Goal: Information Seeking & Learning: Learn about a topic

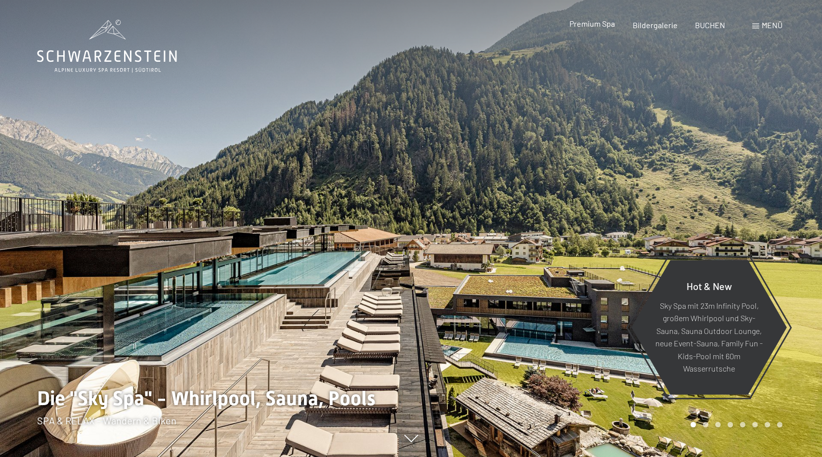
click at [596, 27] on span "Premium Spa" at bounding box center [592, 23] width 45 height 9
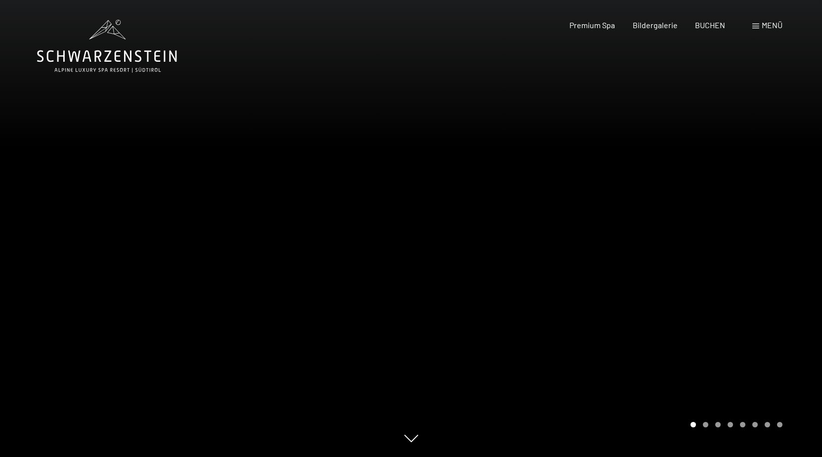
click at [768, 24] on span "Menü" at bounding box center [772, 24] width 21 height 9
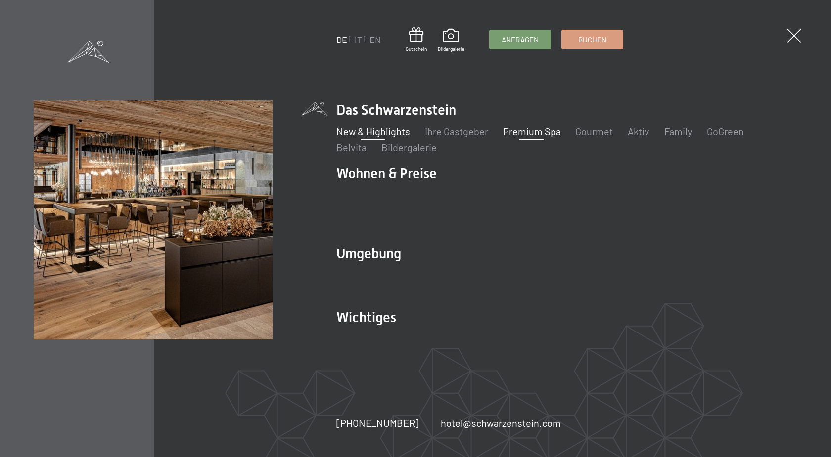
click at [359, 137] on link "New & Highlights" at bounding box center [373, 132] width 74 height 12
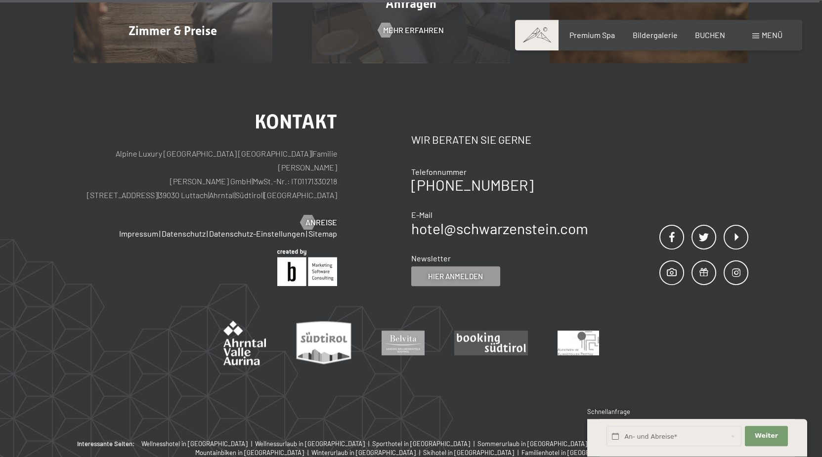
scroll to position [4122, 0]
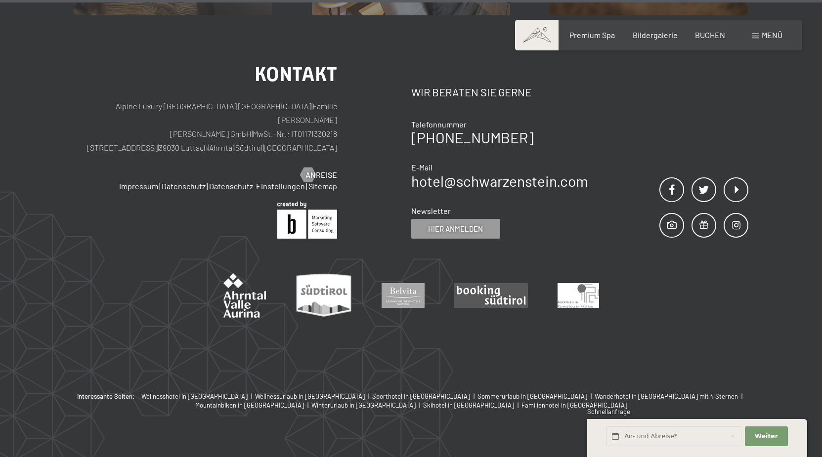
click at [768, 36] on span "Menü" at bounding box center [772, 34] width 21 height 9
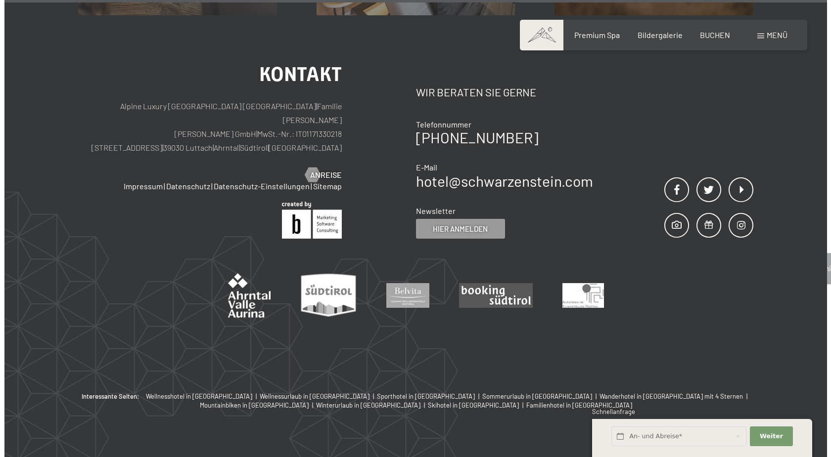
scroll to position [4136, 0]
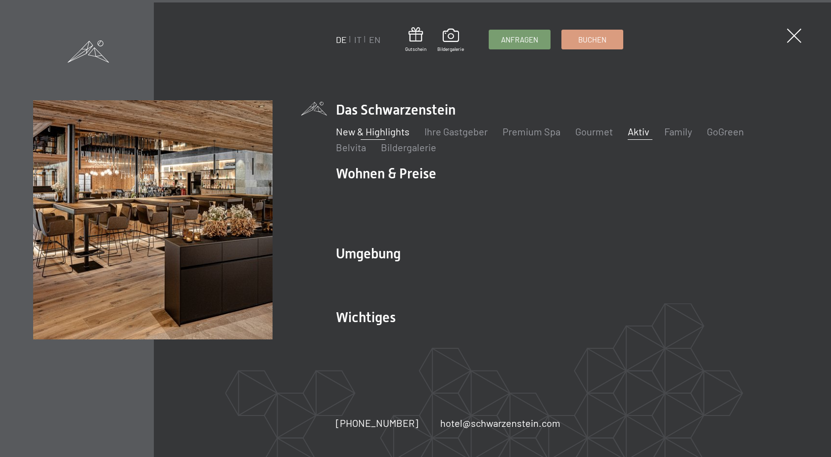
click at [642, 137] on link "Aktiv" at bounding box center [639, 132] width 22 height 12
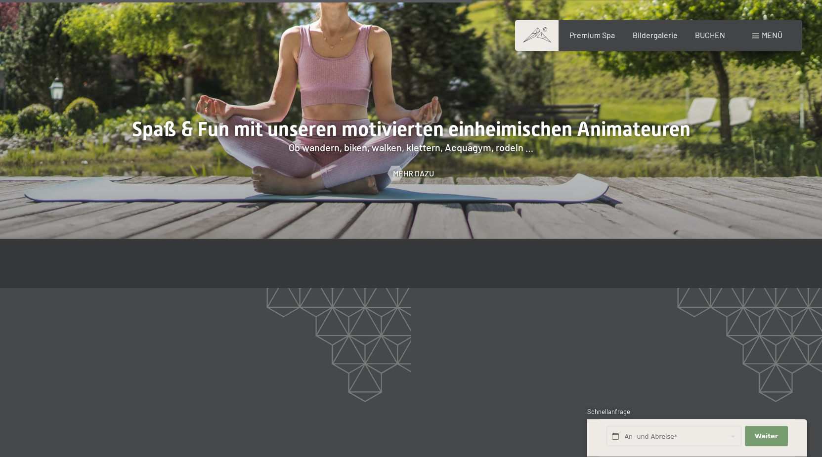
scroll to position [1513, 0]
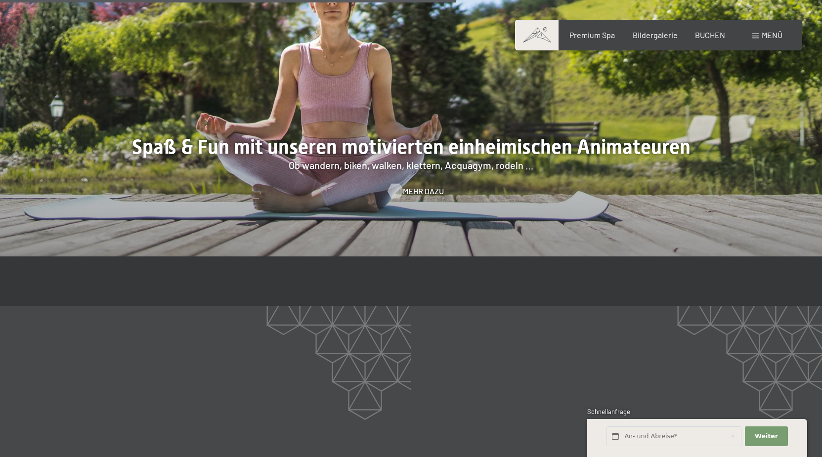
click at [415, 194] on span "Mehr dazu" at bounding box center [423, 191] width 41 height 11
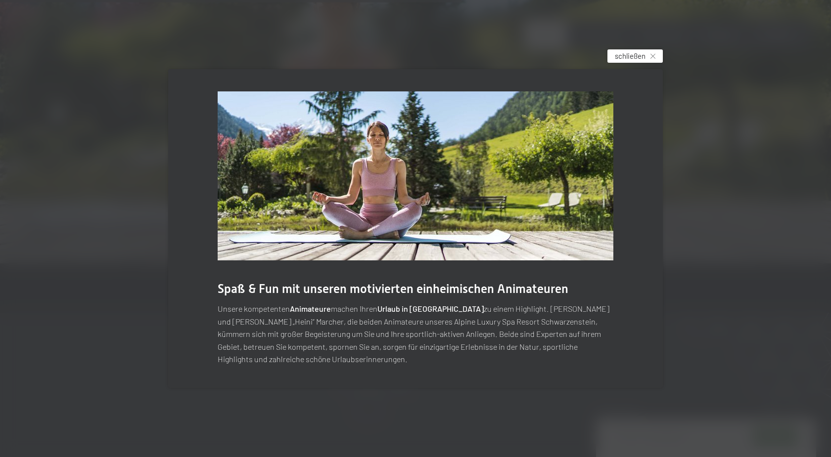
click at [646, 59] on div "schließen" at bounding box center [634, 55] width 55 height 13
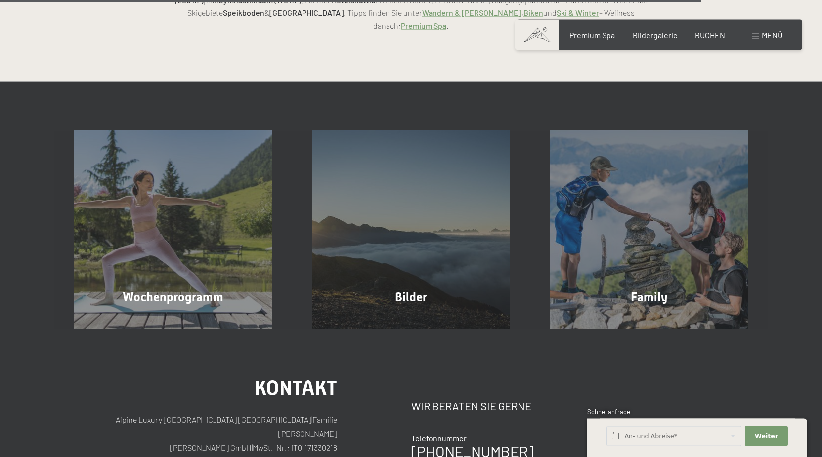
scroll to position [2471, 0]
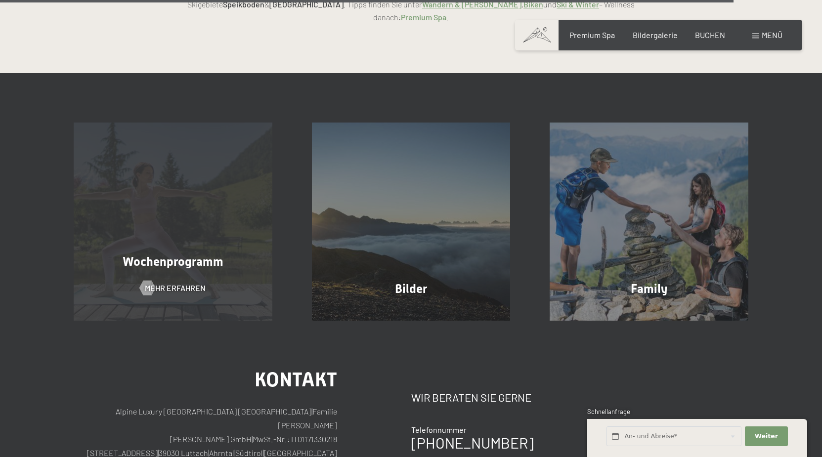
click at [232, 220] on div "Wochenprogramm Mehr erfahren" at bounding box center [173, 222] width 238 height 199
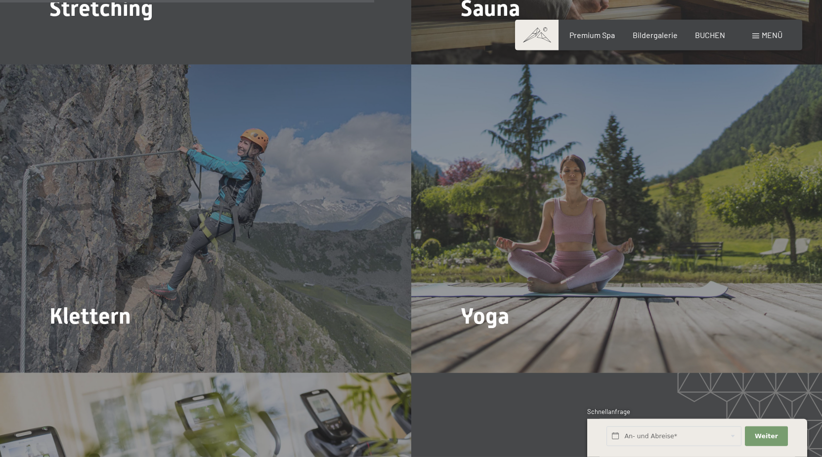
scroll to position [2018, 0]
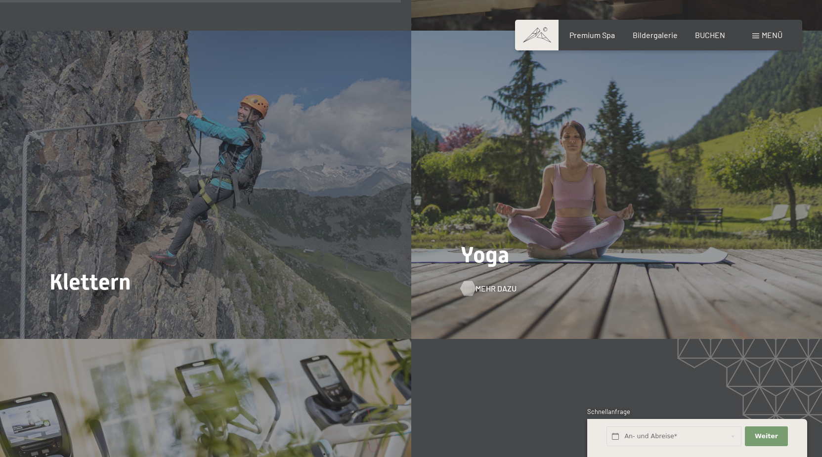
click at [472, 281] on div at bounding box center [468, 288] width 8 height 15
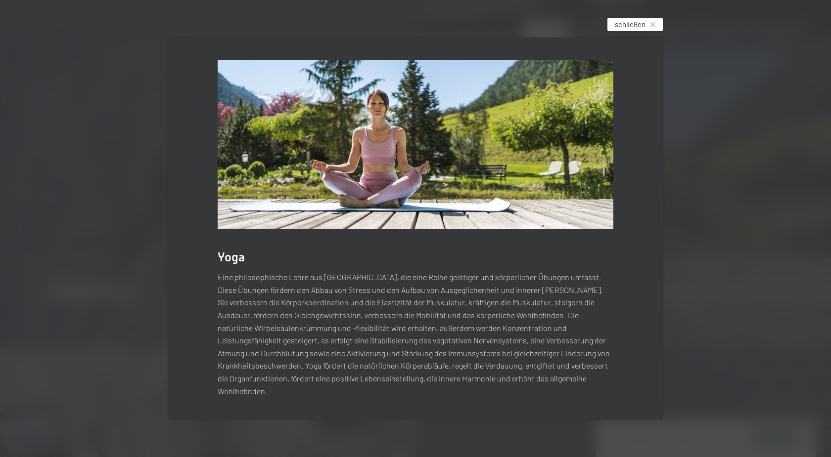
click at [643, 29] on span "schließen" at bounding box center [630, 24] width 31 height 10
